Goal: Information Seeking & Learning: Learn about a topic

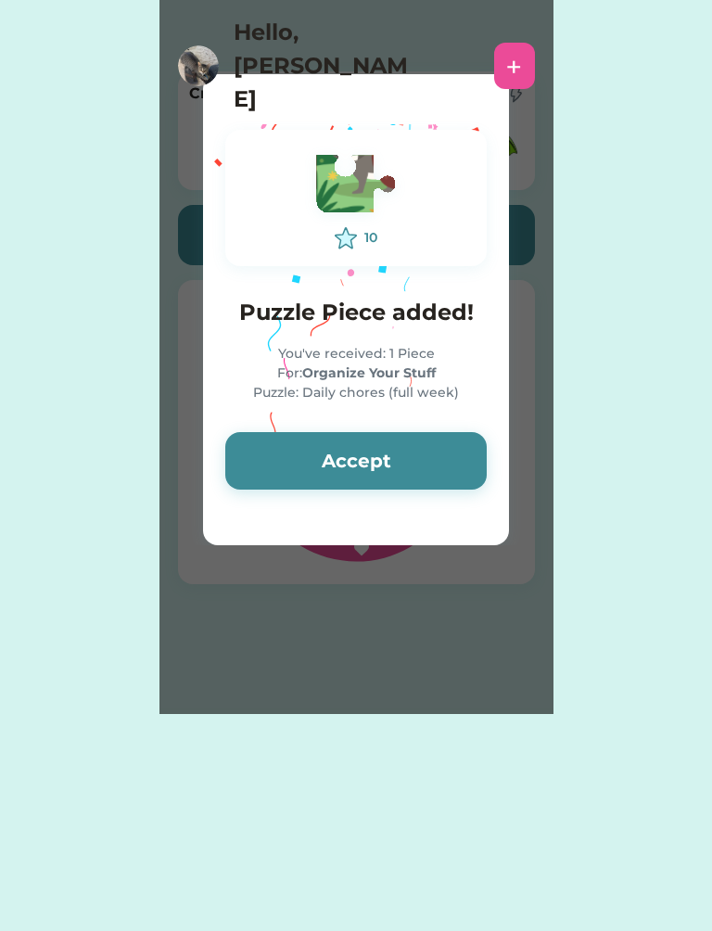
click at [424, 456] on button "Accept" at bounding box center [355, 460] width 261 height 57
click at [413, 466] on button "Accept" at bounding box center [355, 460] width 261 height 57
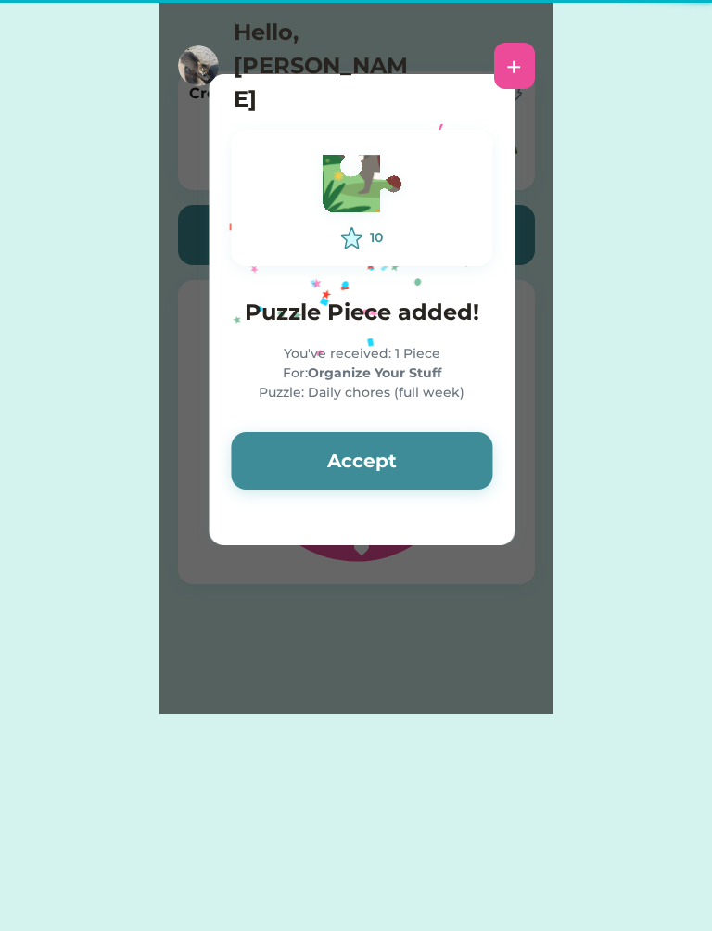
click at [420, 454] on button "Accept" at bounding box center [361, 460] width 261 height 57
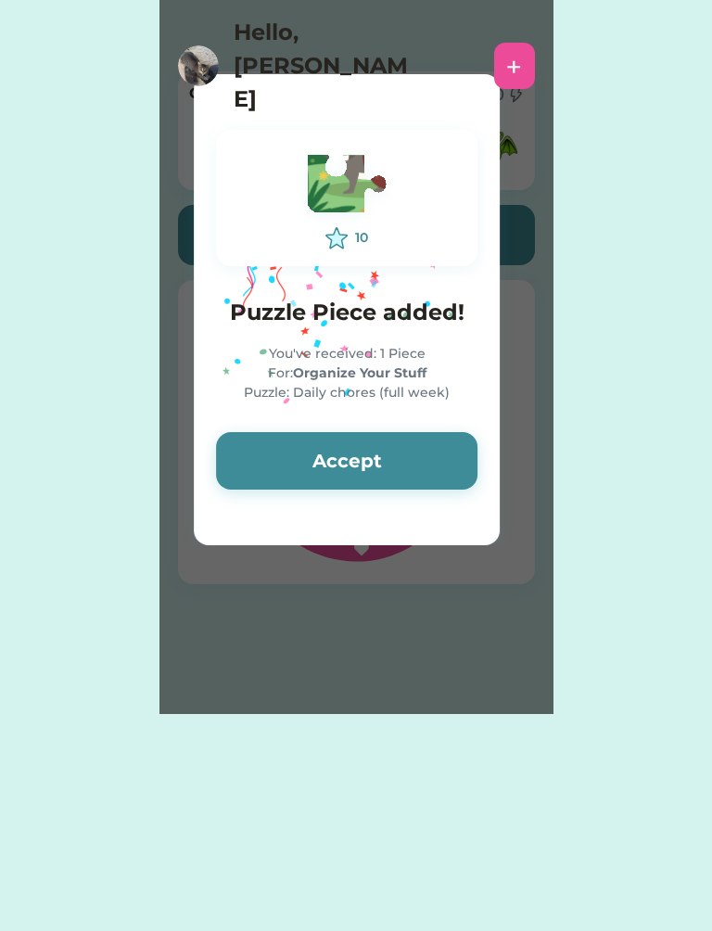
click at [426, 451] on button "Accept" at bounding box center [346, 460] width 261 height 57
click at [429, 465] on button "Accept" at bounding box center [346, 460] width 261 height 57
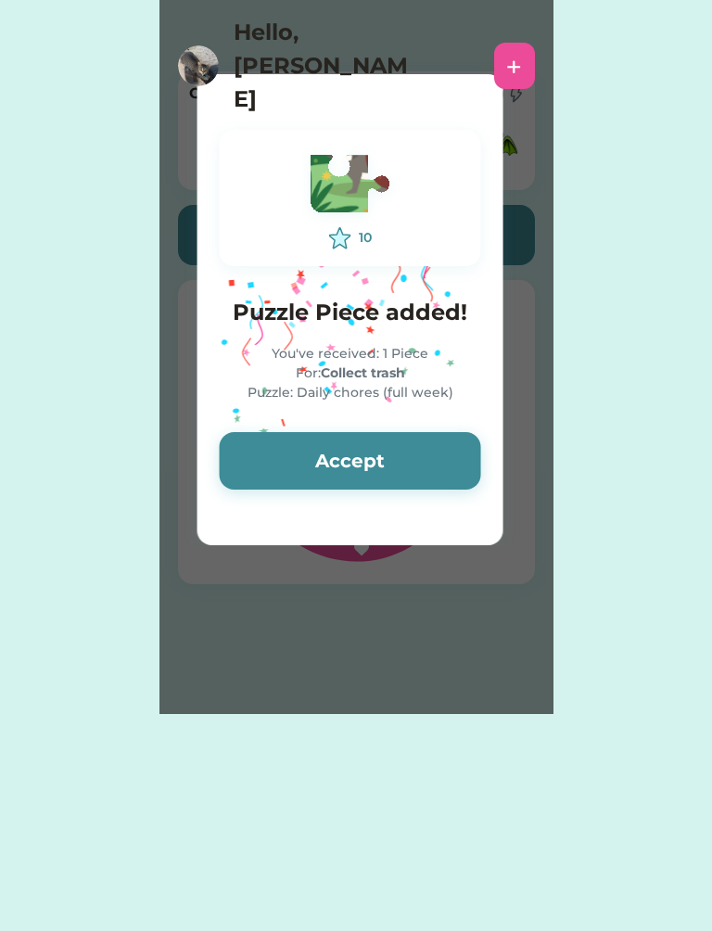
click at [423, 455] on button "Accept" at bounding box center [350, 460] width 261 height 57
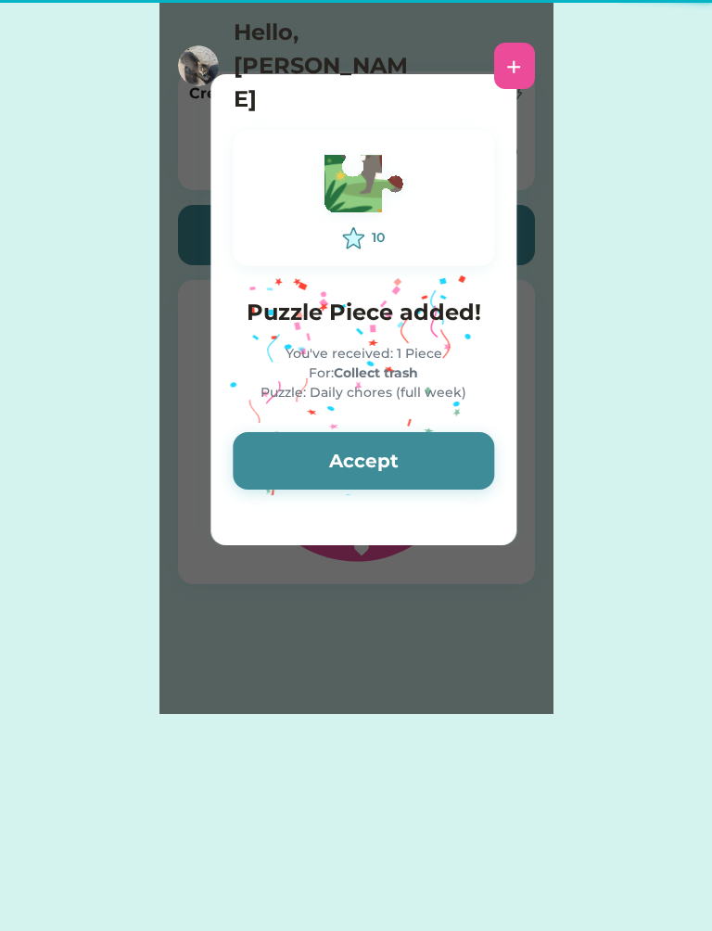
click at [426, 440] on button "Accept" at bounding box center [363, 460] width 261 height 57
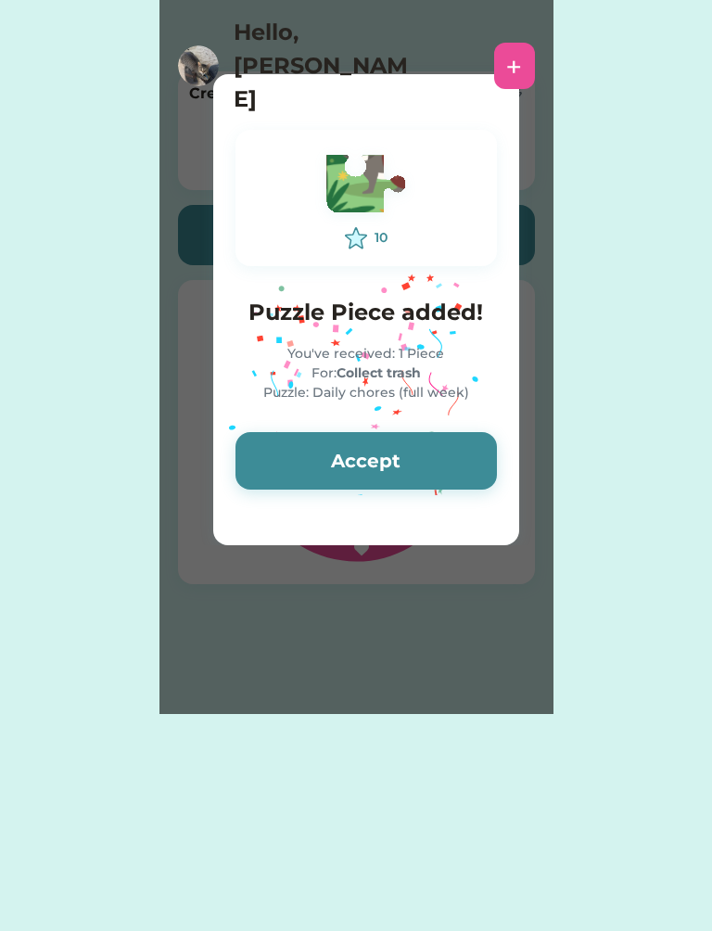
click at [427, 443] on button "Accept" at bounding box center [366, 460] width 261 height 57
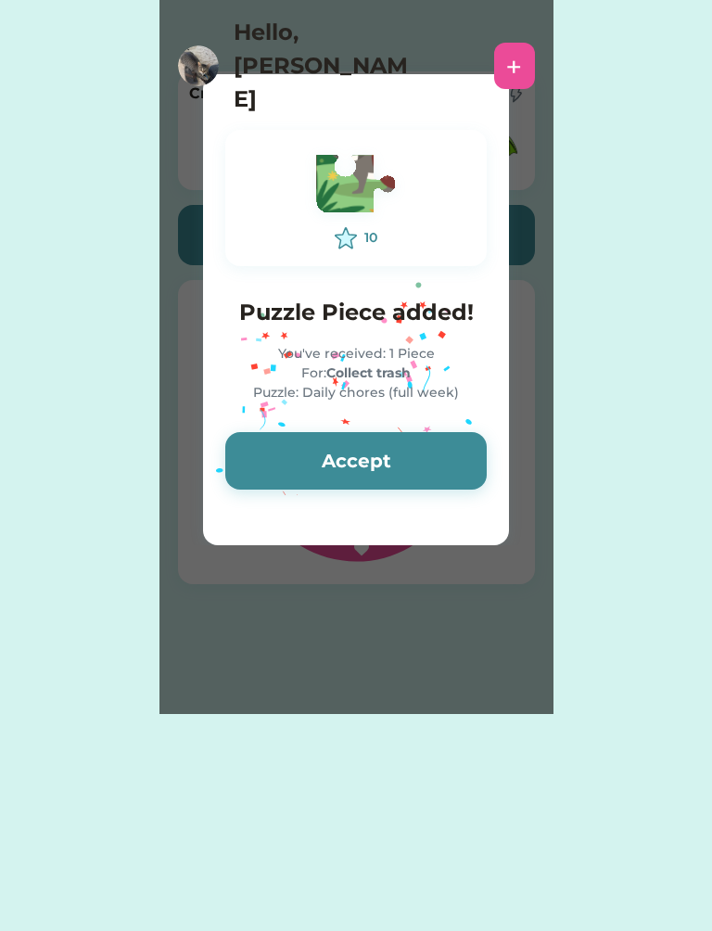
click at [415, 482] on button "Accept" at bounding box center [355, 460] width 261 height 57
click at [418, 489] on button "Accept" at bounding box center [355, 460] width 261 height 57
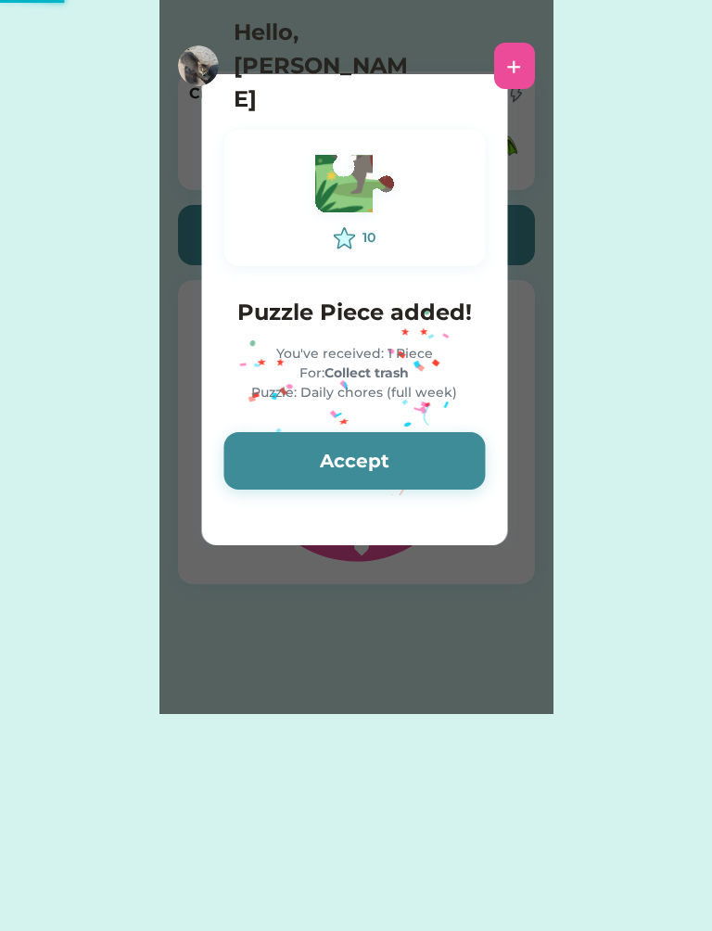
click at [426, 486] on button "Accept" at bounding box center [353, 460] width 261 height 57
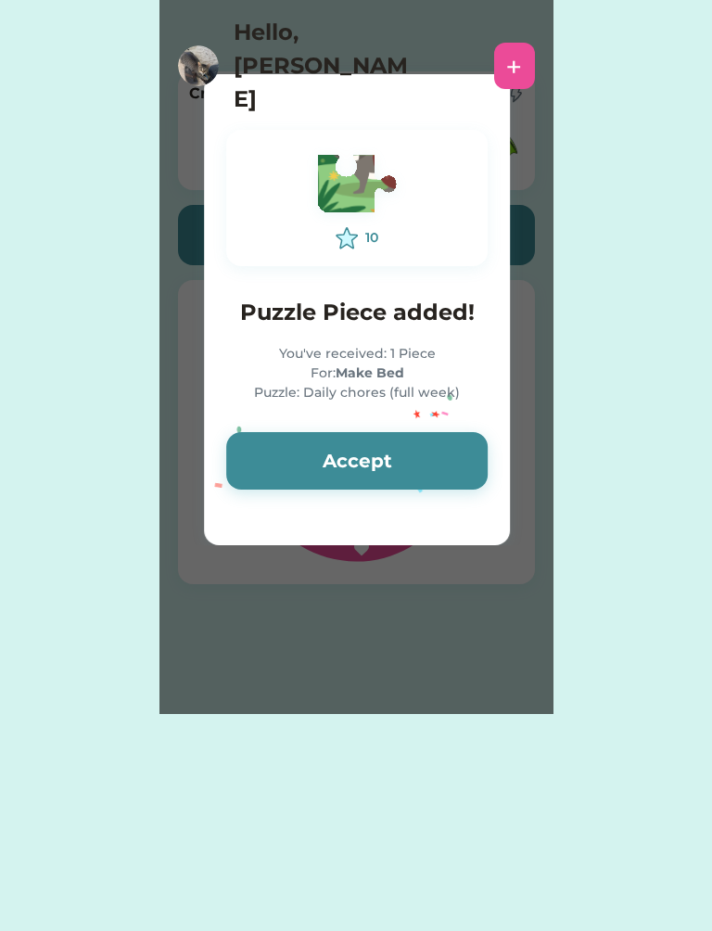
click at [410, 462] on button "Accept" at bounding box center [356, 460] width 261 height 57
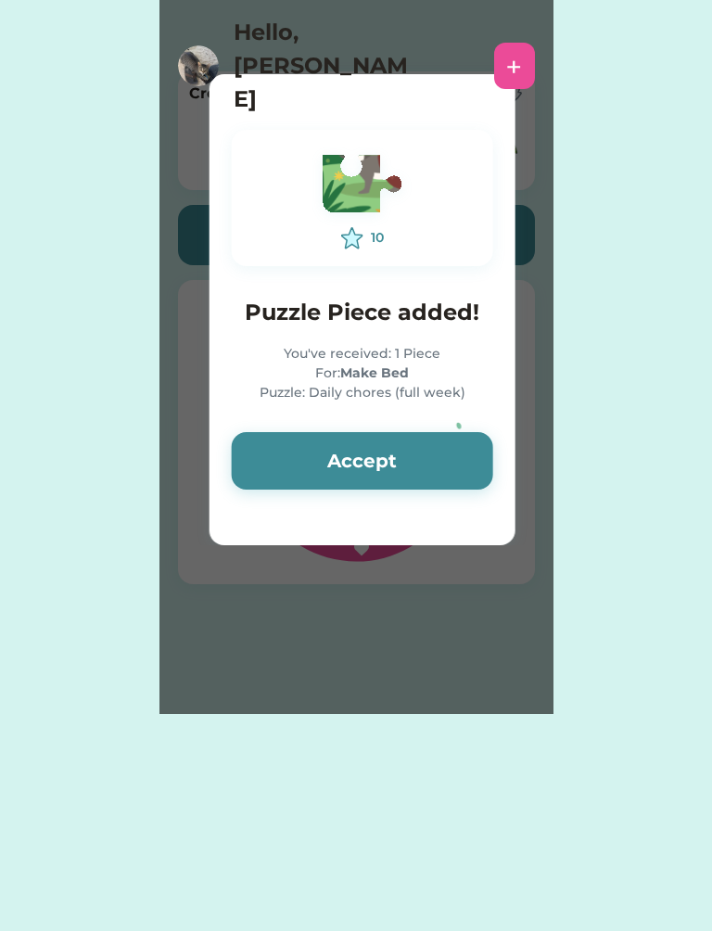
click at [415, 452] on button "Accept" at bounding box center [362, 460] width 261 height 57
click at [426, 464] on button "Accept" at bounding box center [362, 460] width 261 height 57
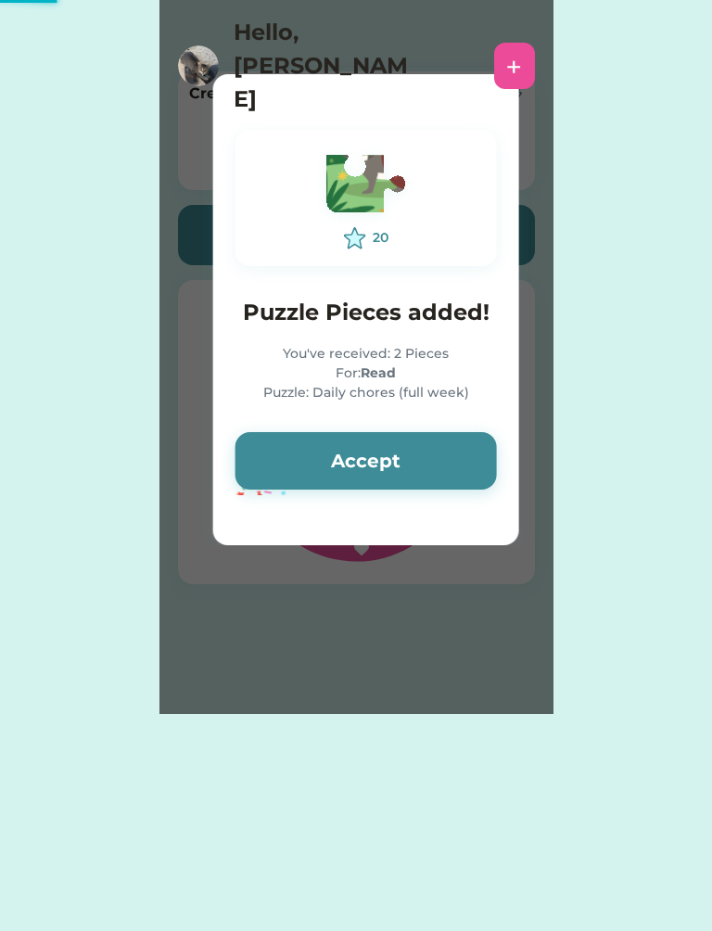
click at [408, 464] on button "Accept" at bounding box center [366, 460] width 261 height 57
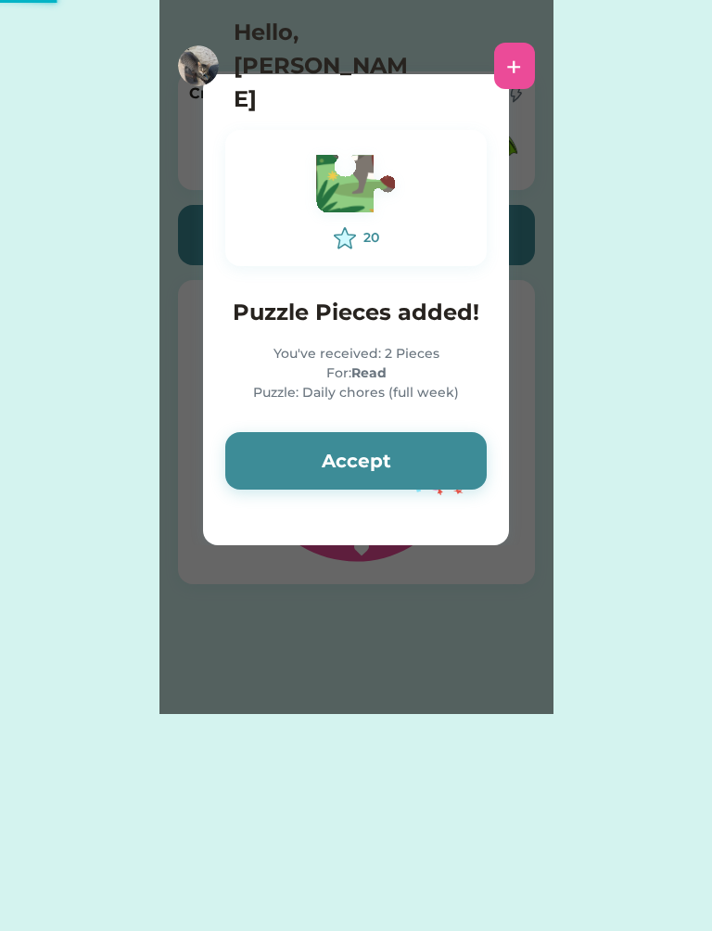
click at [414, 482] on button "Accept" at bounding box center [355, 460] width 261 height 57
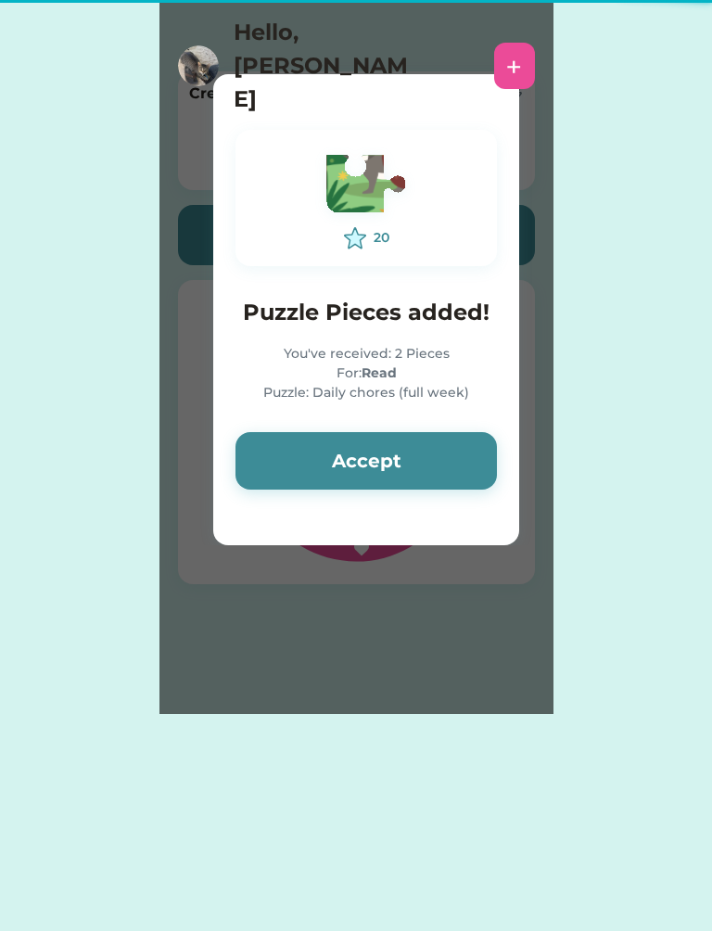
click at [399, 476] on button "Accept" at bounding box center [366, 460] width 261 height 57
click at [386, 475] on button "Accept" at bounding box center [366, 460] width 261 height 57
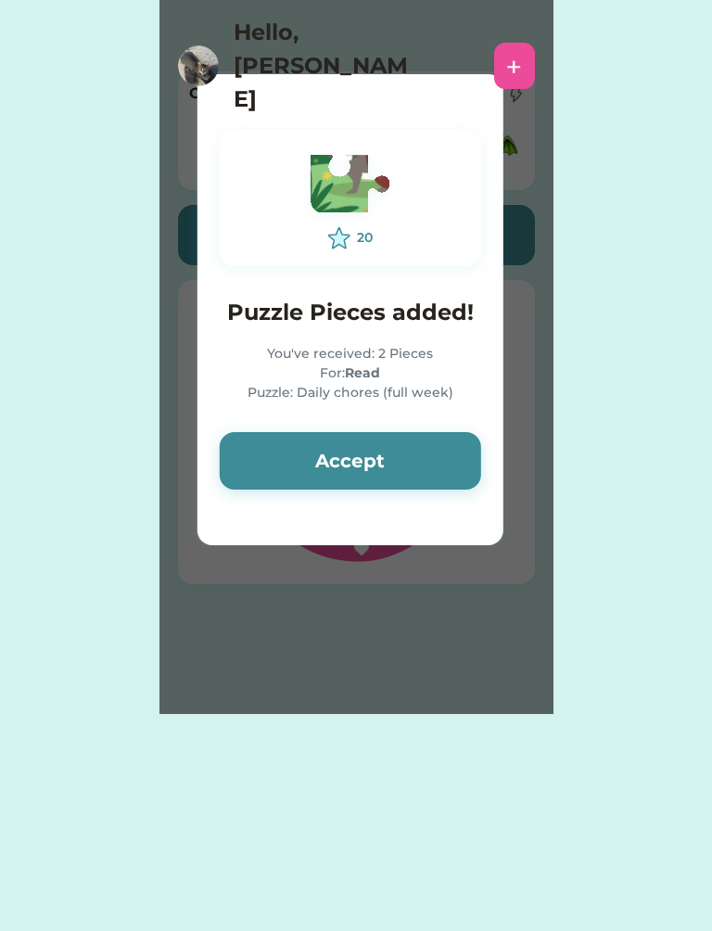
click at [392, 473] on button "Accept" at bounding box center [350, 460] width 261 height 57
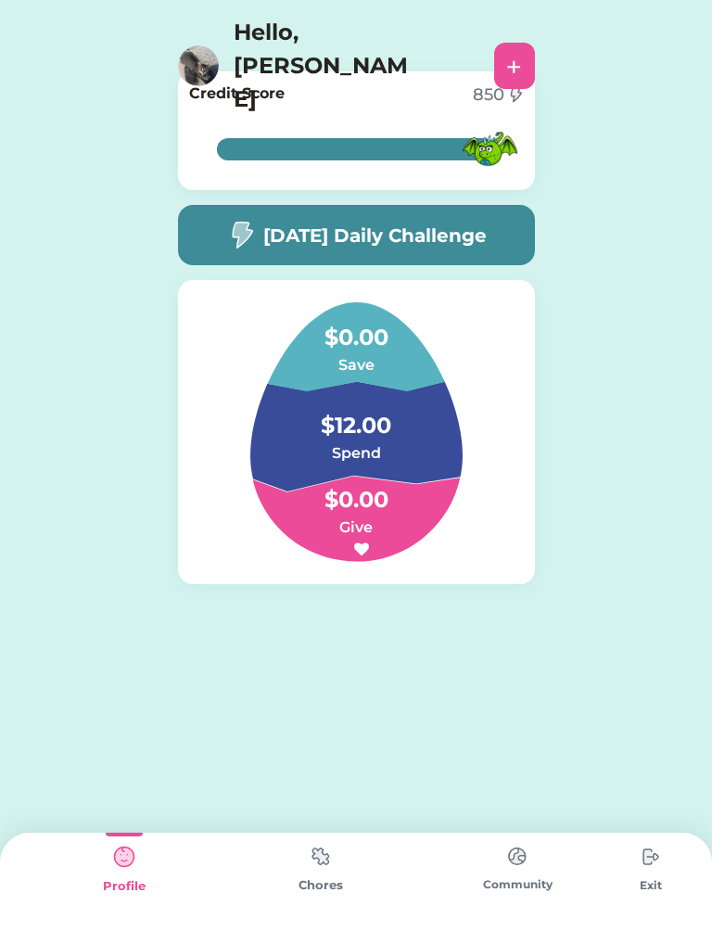
click at [387, 481] on h4 "$0.00" at bounding box center [355, 491] width 185 height 52
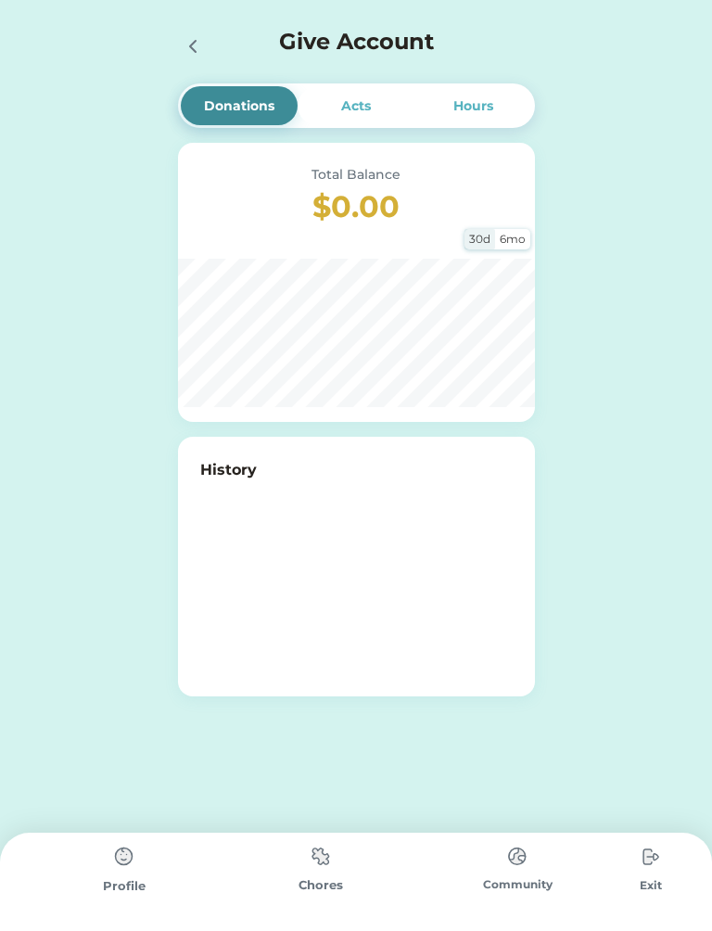
click at [188, 57] on div at bounding box center [192, 46] width 28 height 28
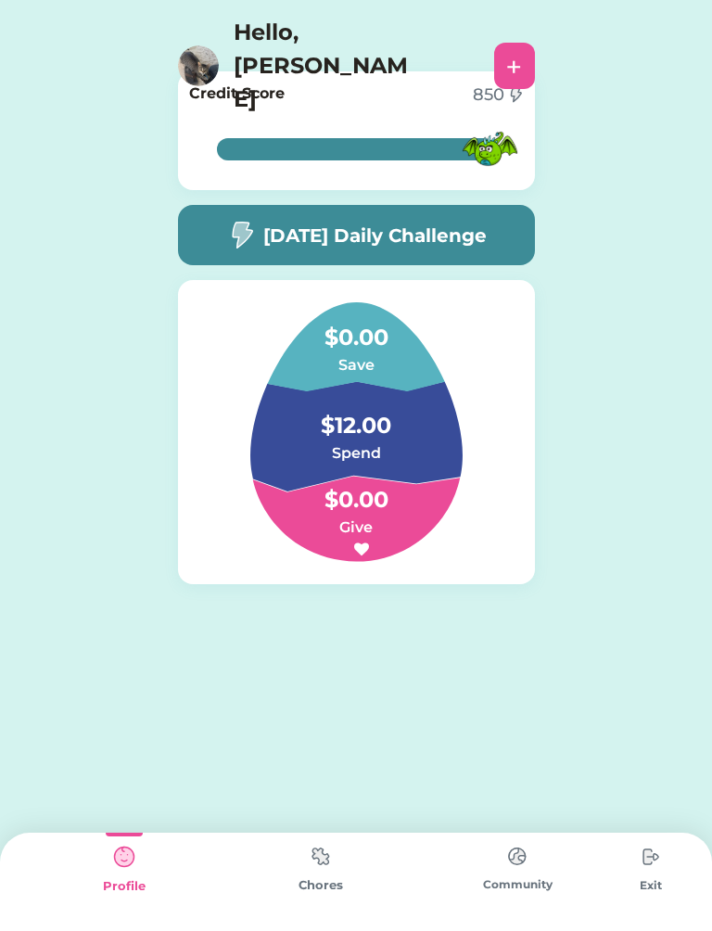
click at [444, 233] on h5 "[DATE] Daily Challenge" at bounding box center [374, 236] width 223 height 28
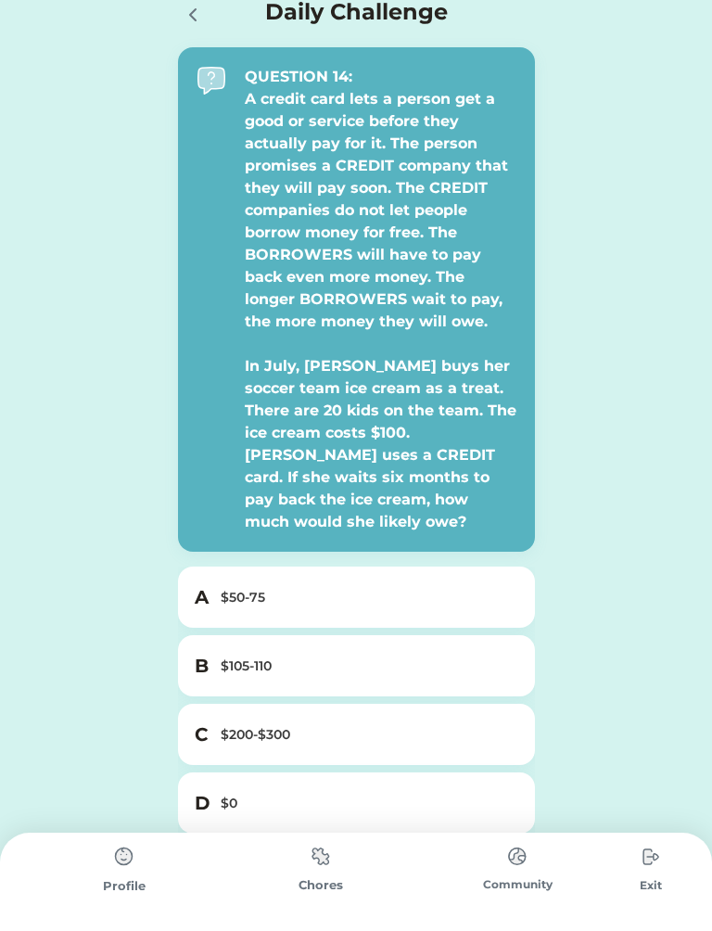
scroll to position [114, 0]
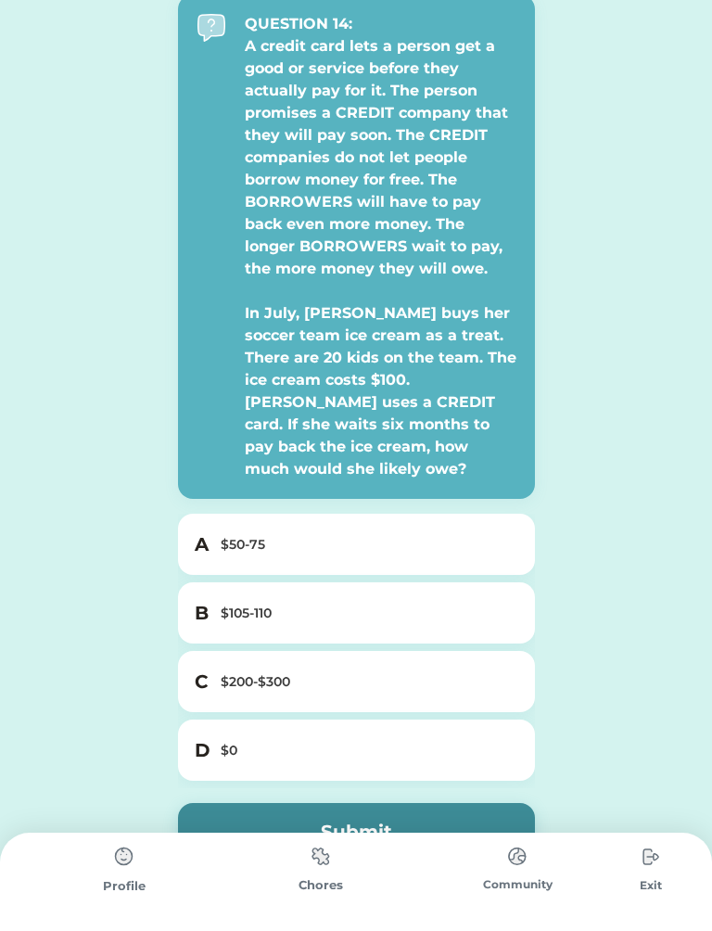
click at [424, 672] on div "$200-$300" at bounding box center [368, 681] width 294 height 19
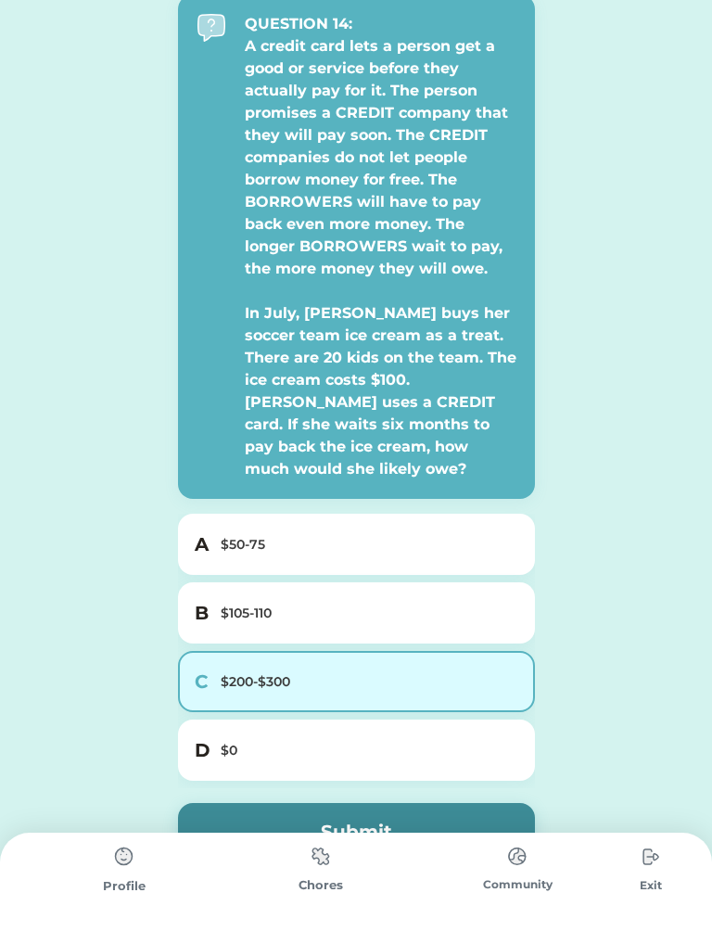
click at [436, 803] on button "Submit" at bounding box center [356, 831] width 357 height 57
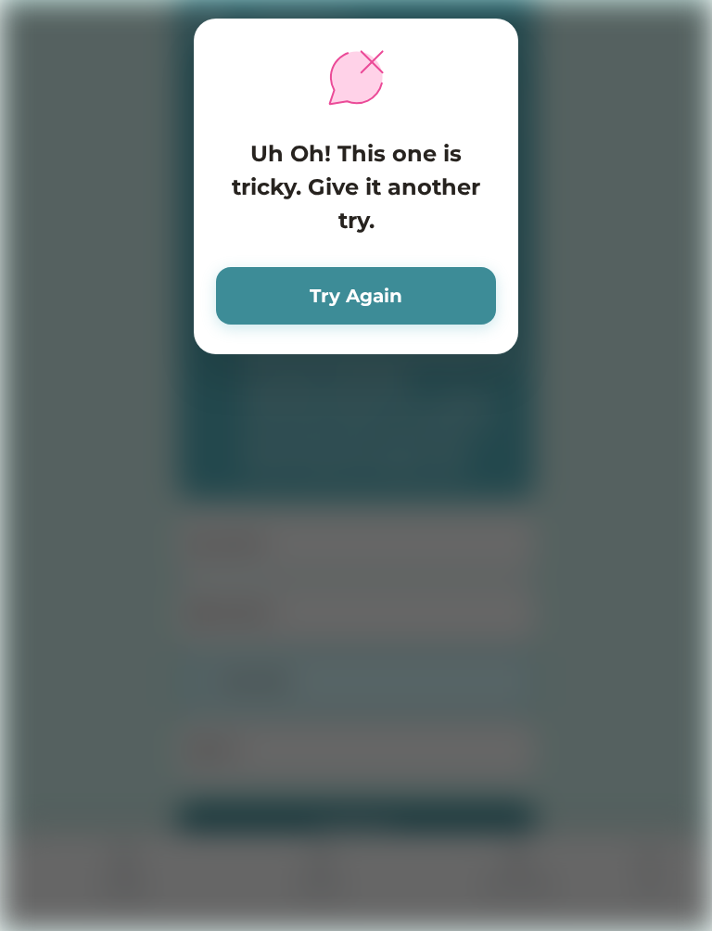
click at [452, 271] on button "Try Again" at bounding box center [356, 295] width 280 height 57
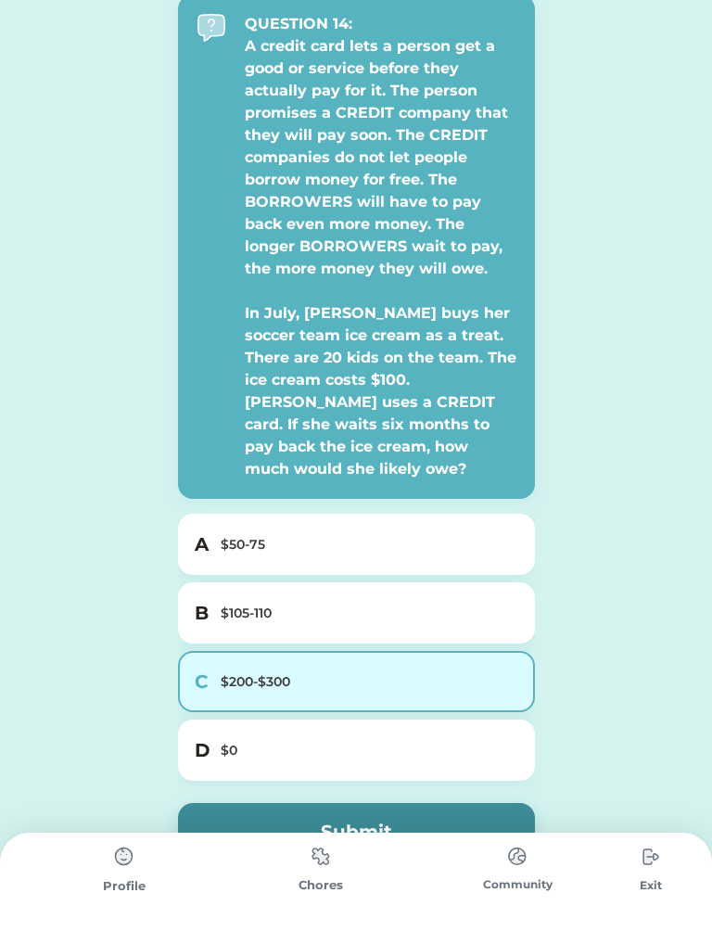
click at [312, 514] on div "A $50-75" at bounding box center [356, 544] width 357 height 61
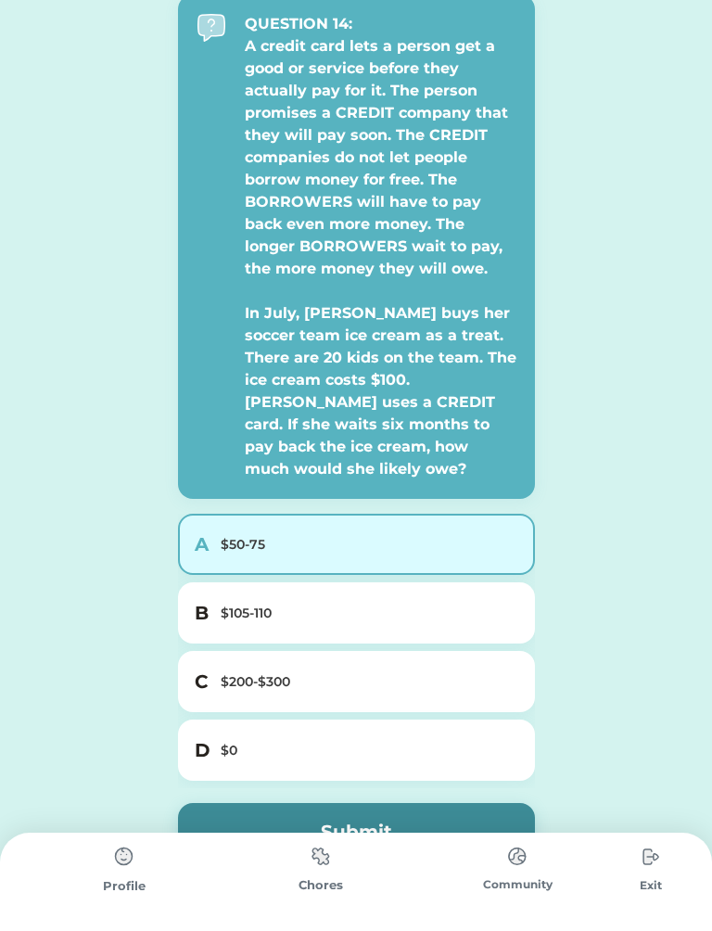
click at [437, 604] on div "$105-110" at bounding box center [368, 613] width 294 height 19
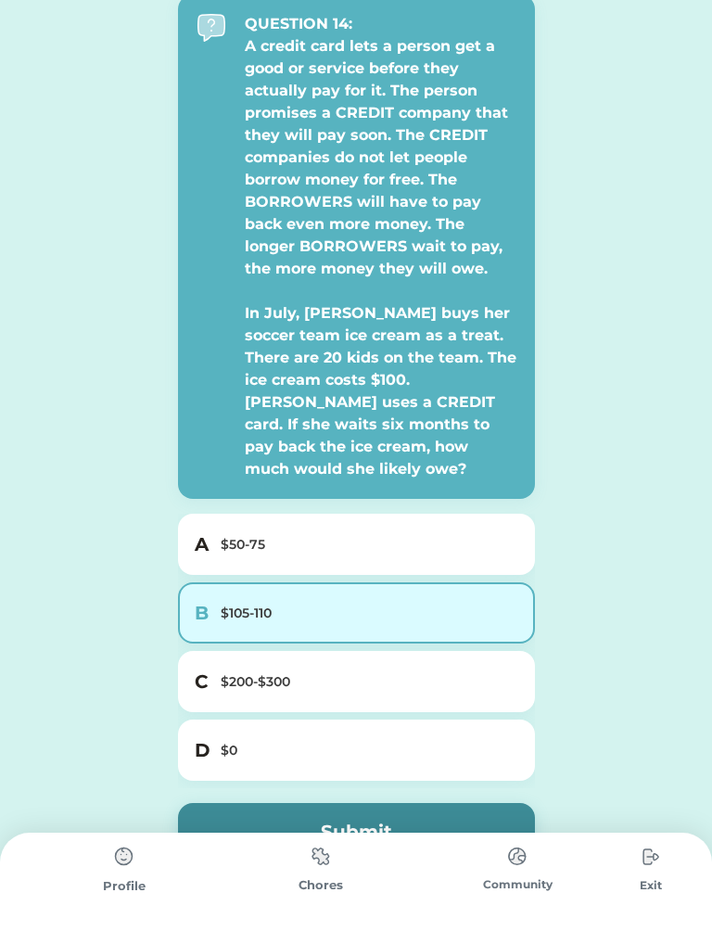
click at [391, 803] on button "Submit" at bounding box center [356, 831] width 357 height 57
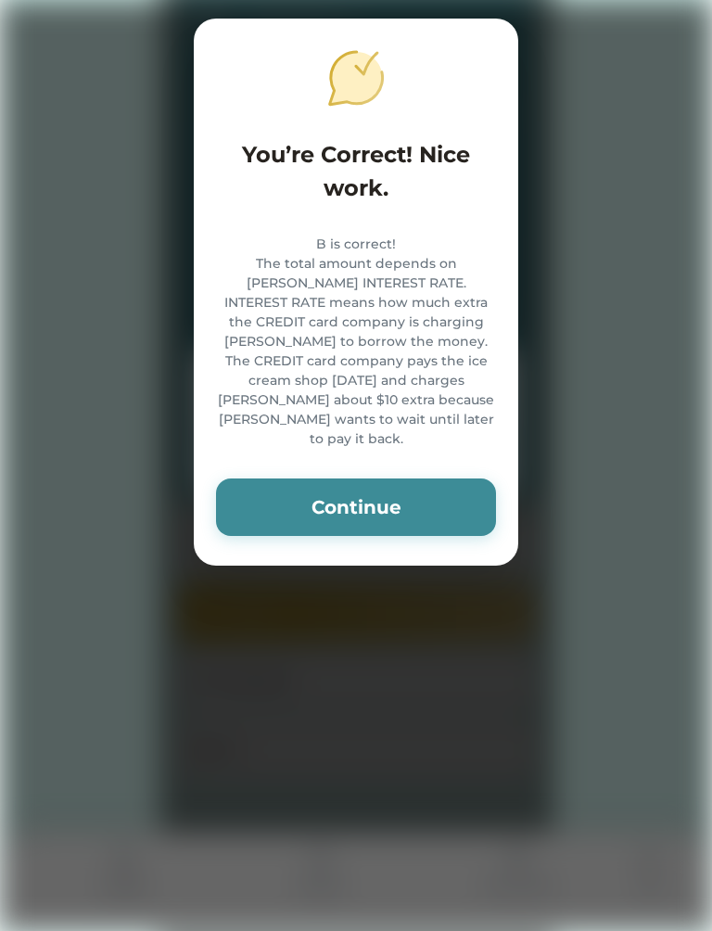
click at [462, 499] on button "Continue" at bounding box center [356, 506] width 280 height 57
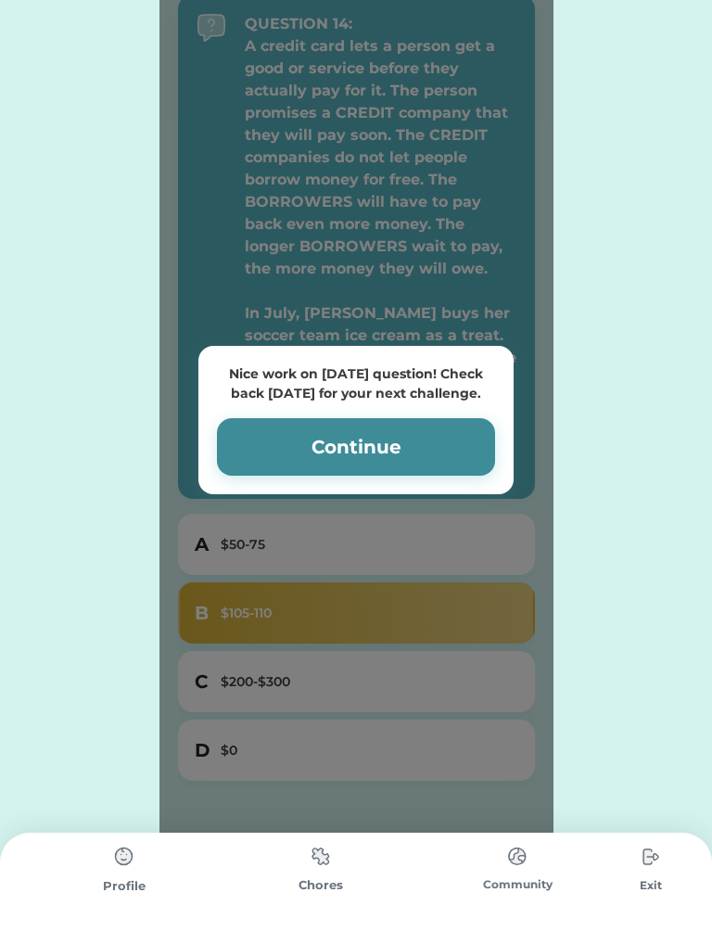
click at [462, 462] on button "Continue" at bounding box center [356, 446] width 278 height 57
